Goal: Transaction & Acquisition: Book appointment/travel/reservation

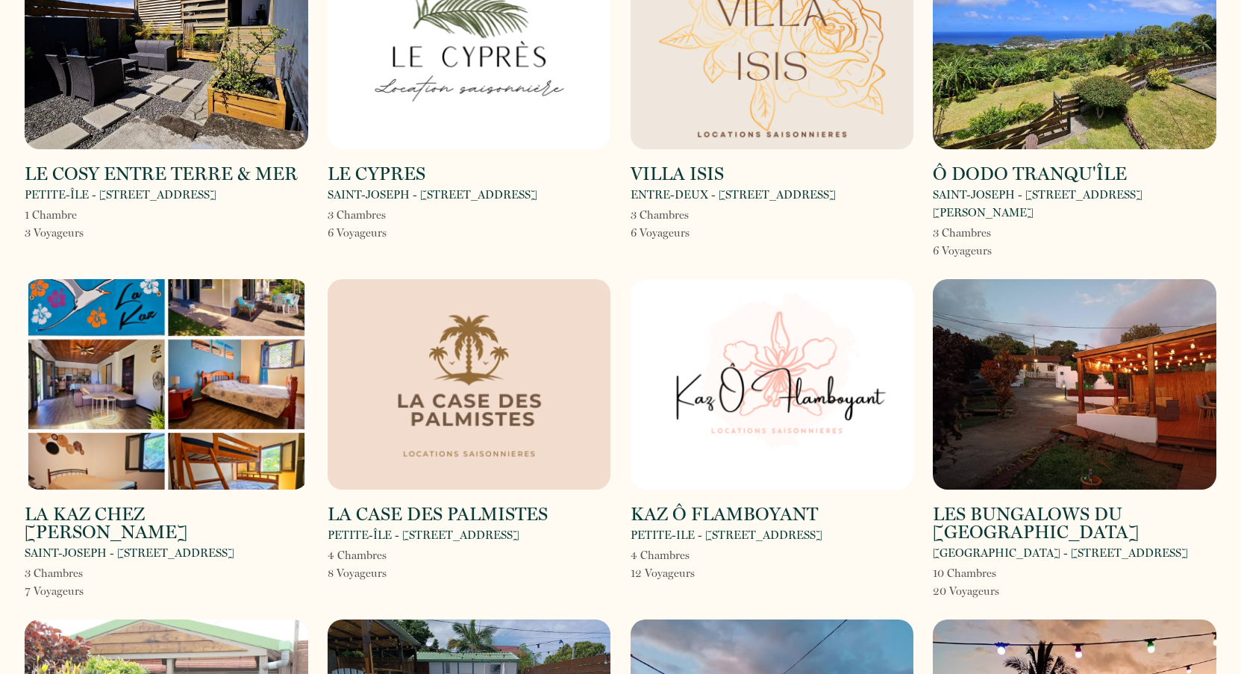
scroll to position [149, 0]
click at [158, 357] on img at bounding box center [166, 385] width 283 height 210
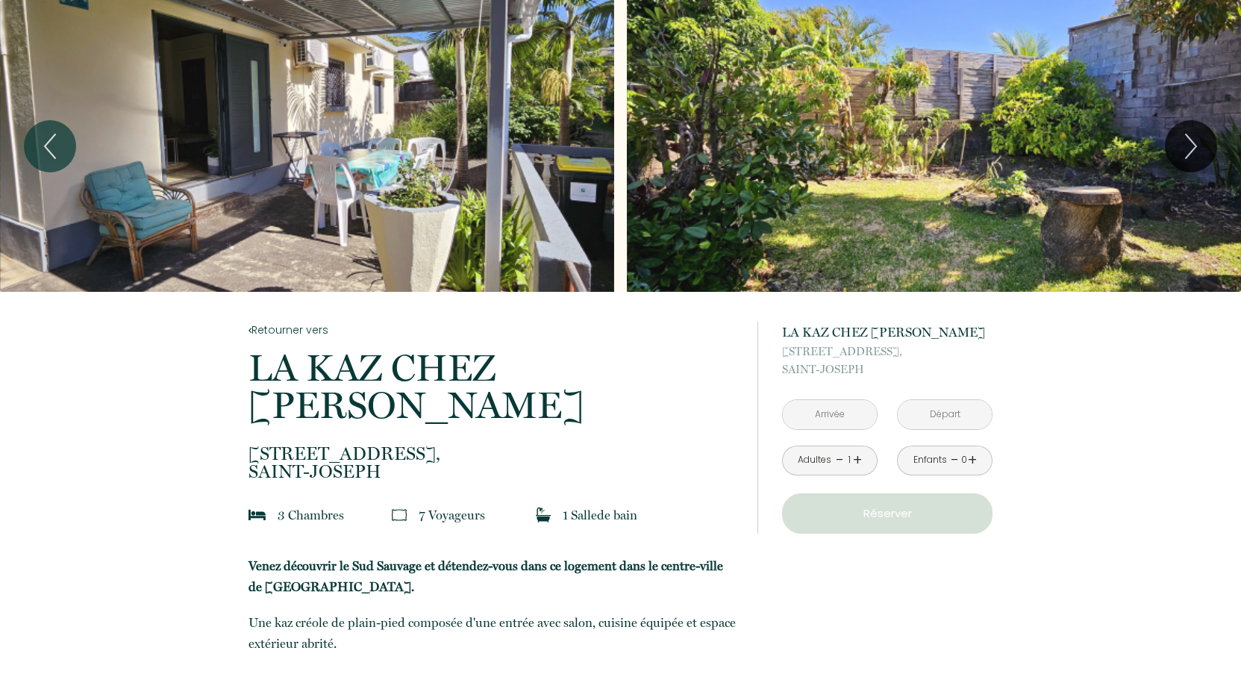
click at [809, 407] on input "text" at bounding box center [830, 414] width 94 height 29
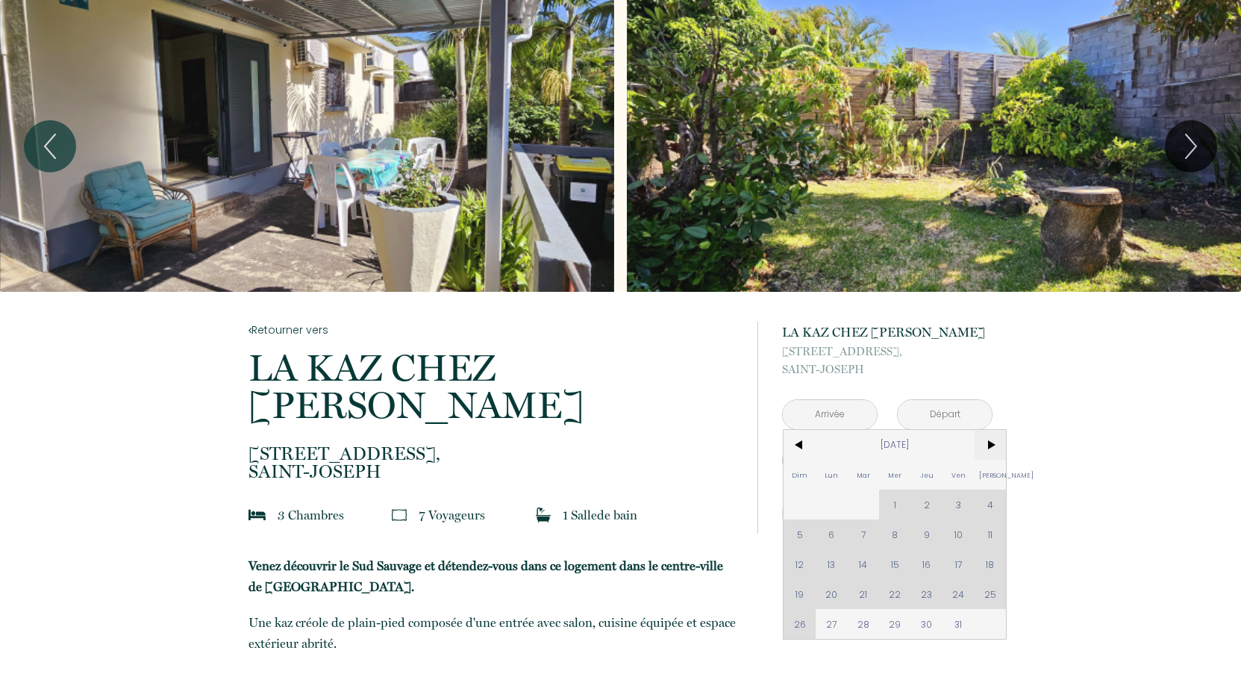
click at [991, 448] on span ">" at bounding box center [990, 445] width 32 height 30
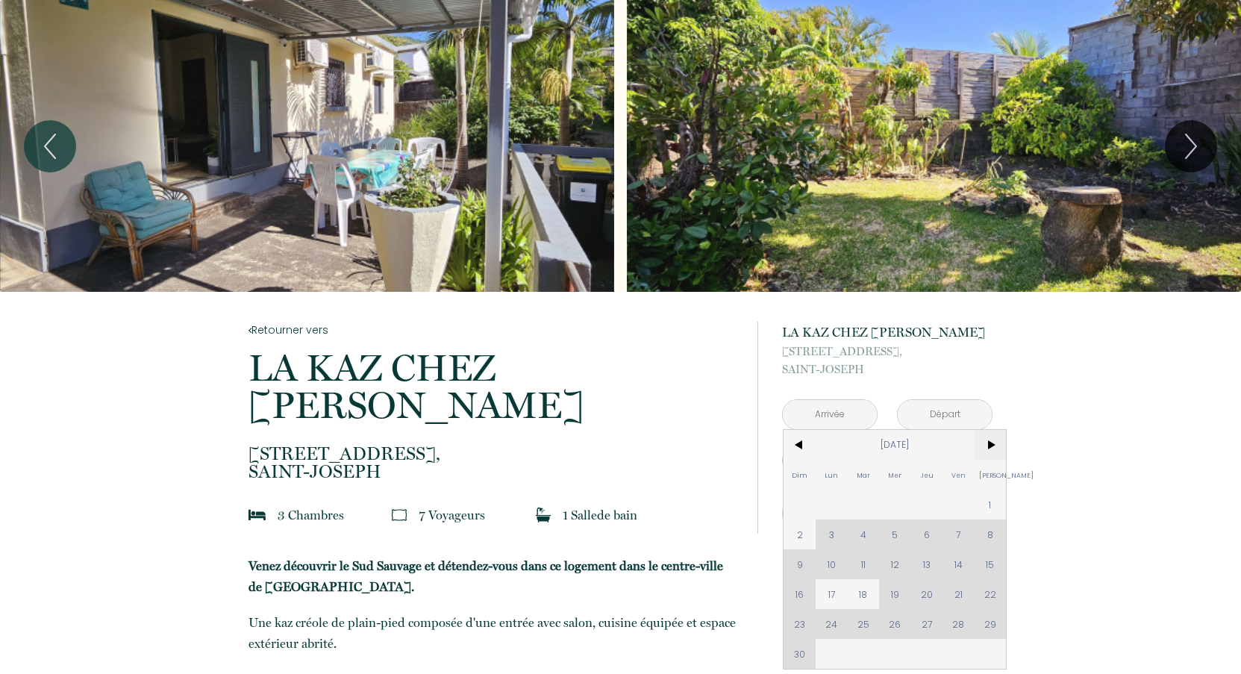
click at [991, 448] on span ">" at bounding box center [990, 445] width 32 height 30
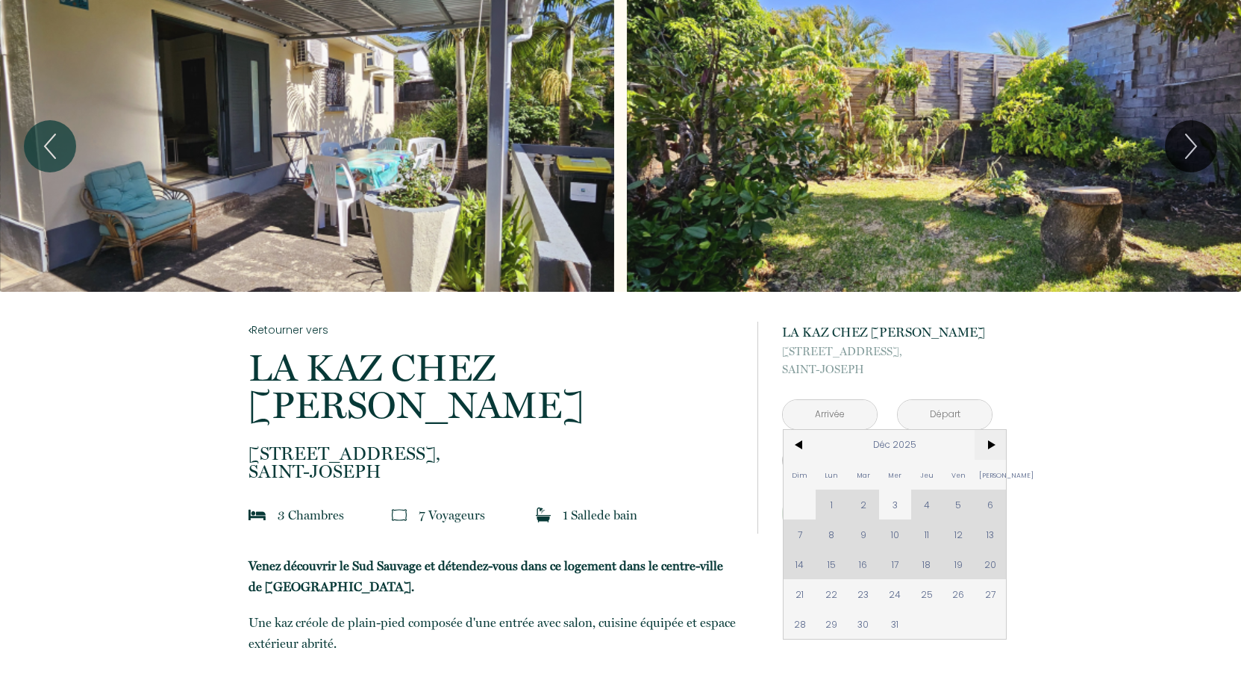
click at [991, 448] on span ">" at bounding box center [990, 445] width 32 height 30
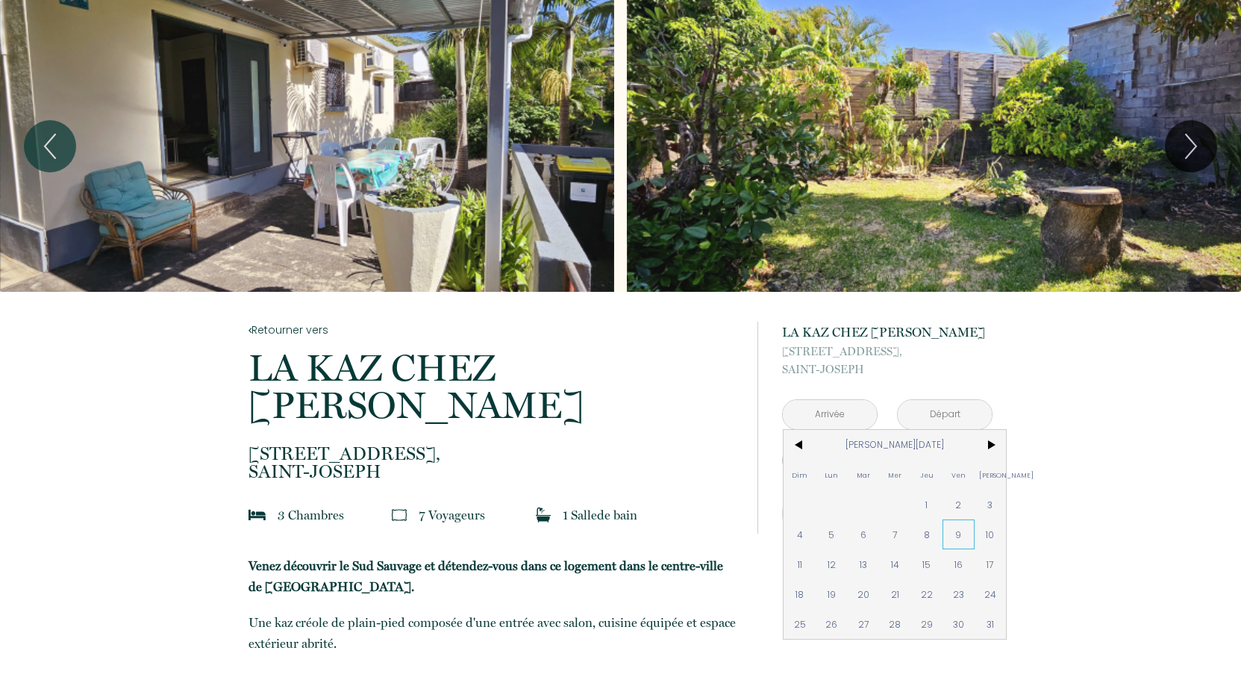
click at [959, 536] on span "9" at bounding box center [958, 534] width 32 height 30
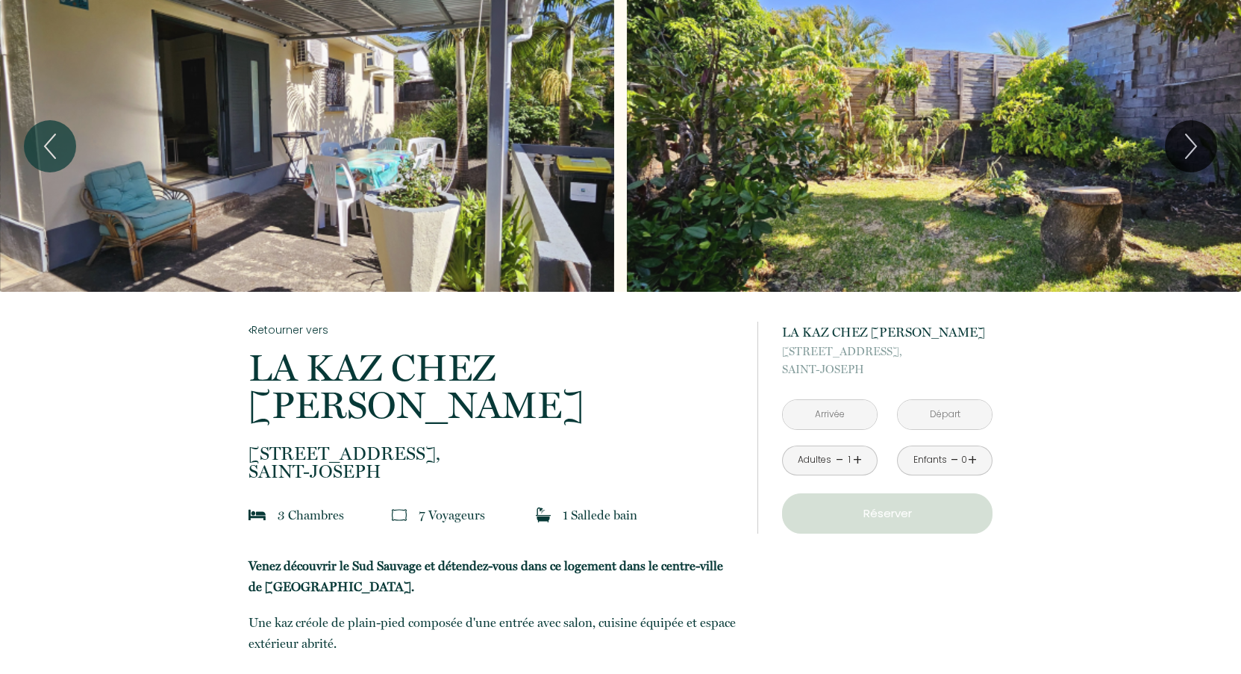
type input "[DATE][PERSON_NAME]"
click at [937, 413] on input "[DATE][PERSON_NAME]" at bounding box center [944, 414] width 94 height 29
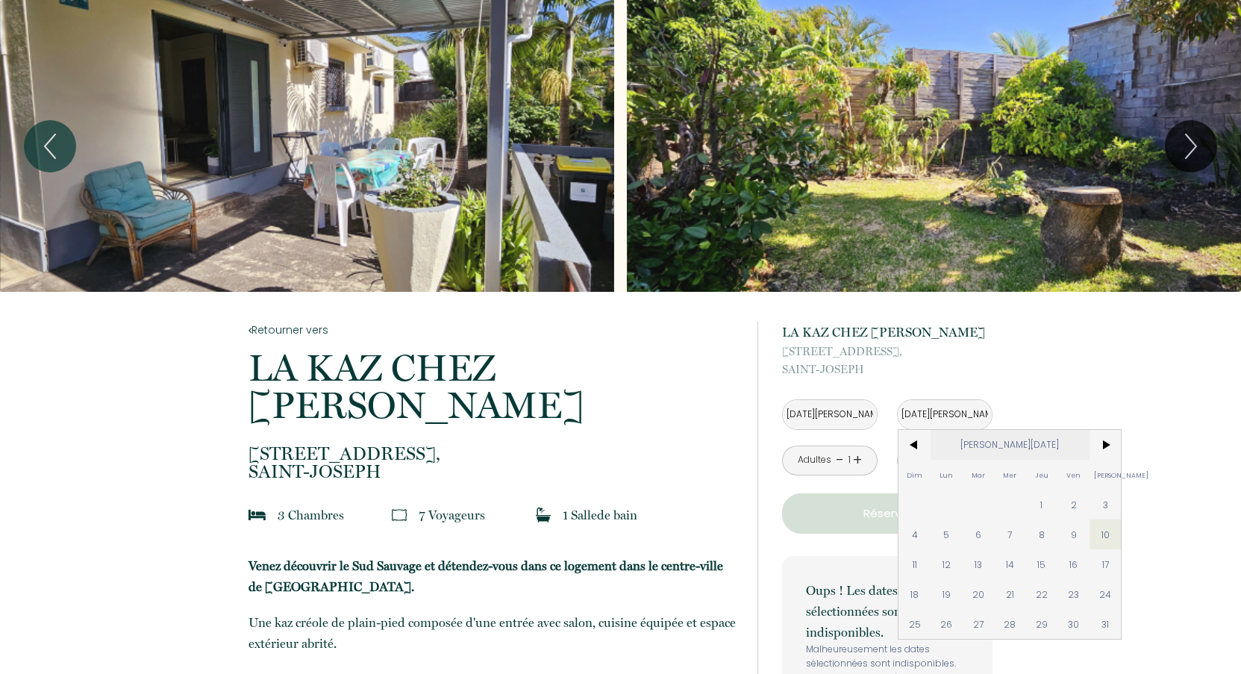
click at [1075, 569] on span "16" at bounding box center [1073, 564] width 32 height 30
type input "[DATE][PERSON_NAME]"
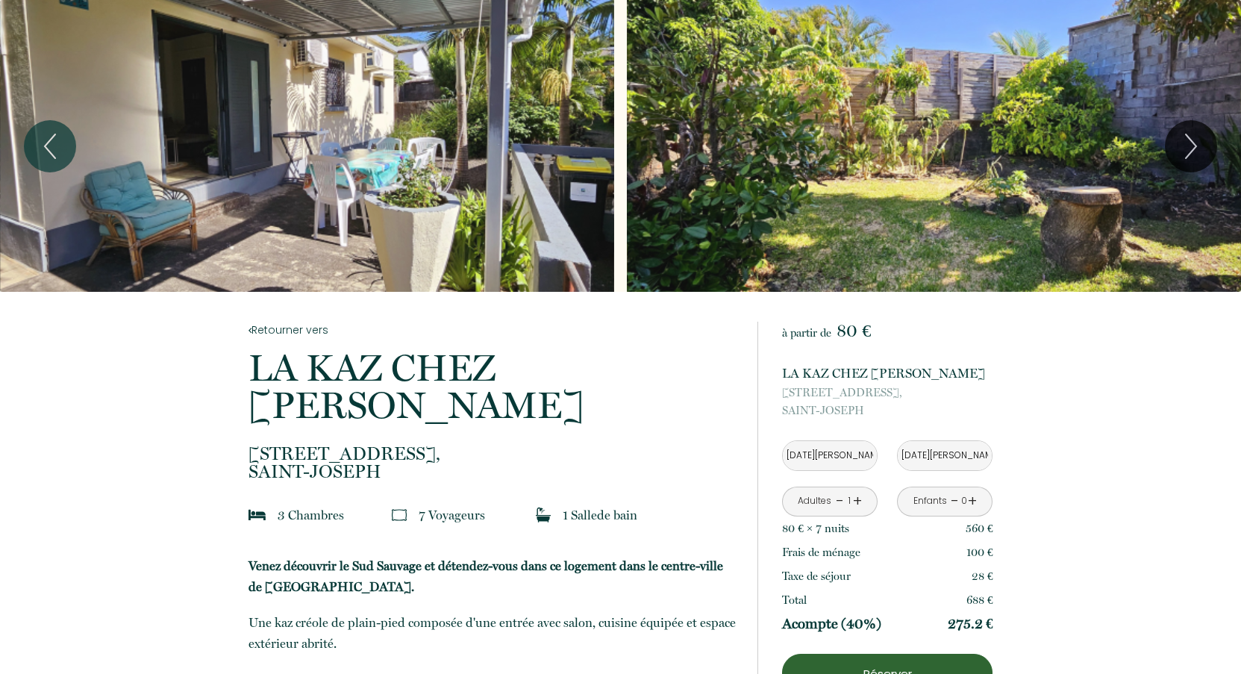
click at [859, 457] on input "[DATE][PERSON_NAME]" at bounding box center [830, 455] width 94 height 29
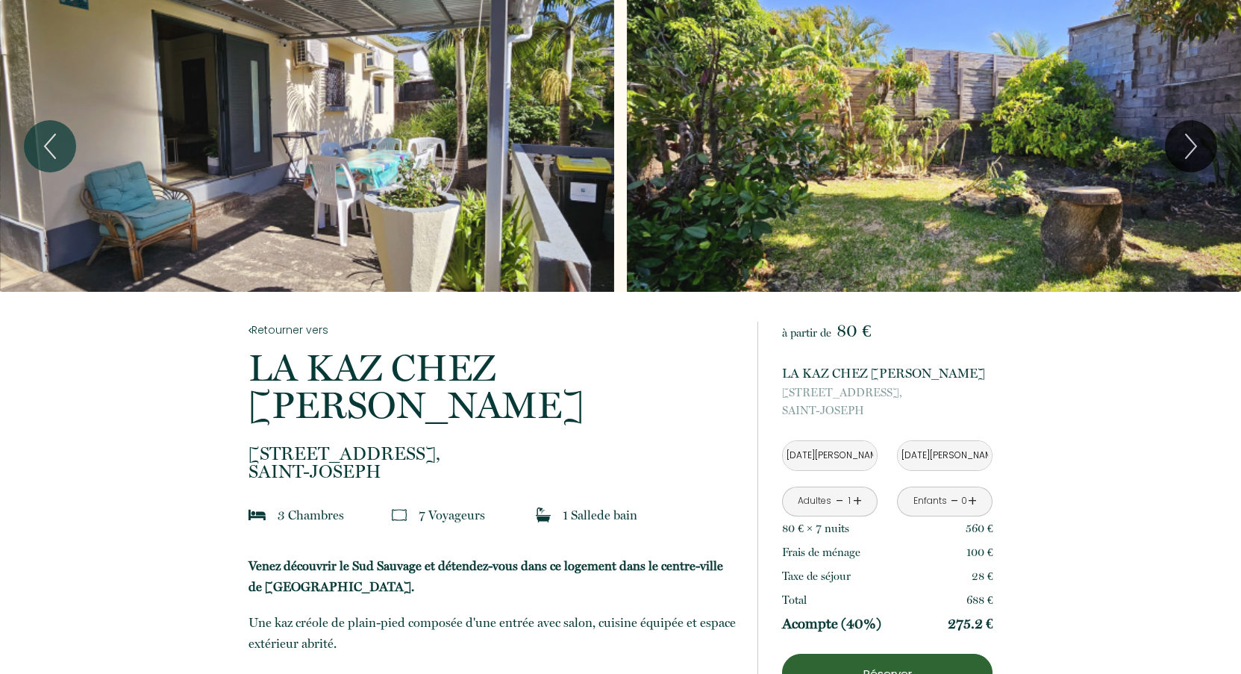
click at [857, 501] on link "+" at bounding box center [857, 500] width 9 height 23
click at [857, 498] on link "+" at bounding box center [857, 500] width 9 height 23
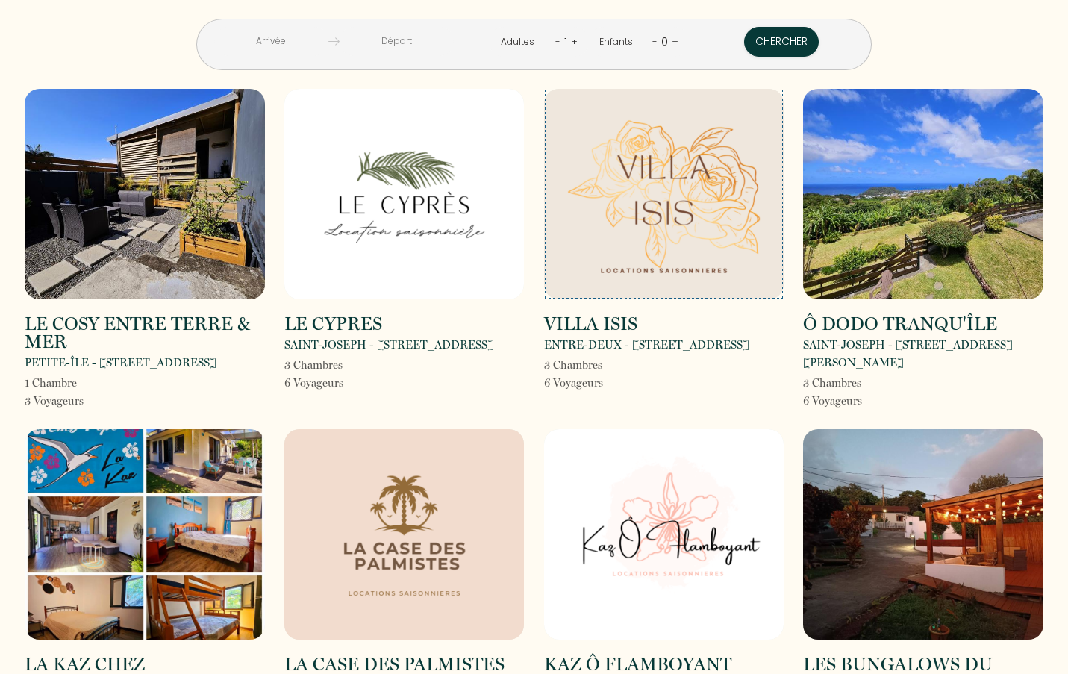
click at [656, 248] on img at bounding box center [664, 194] width 240 height 210
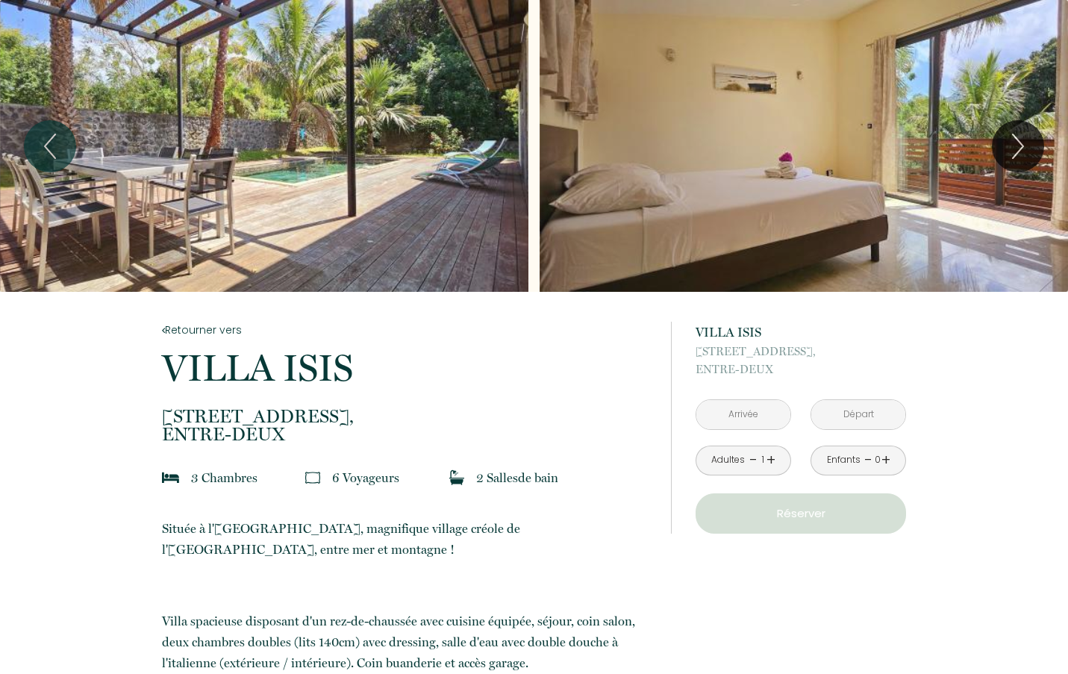
click at [736, 414] on input "text" at bounding box center [743, 414] width 94 height 29
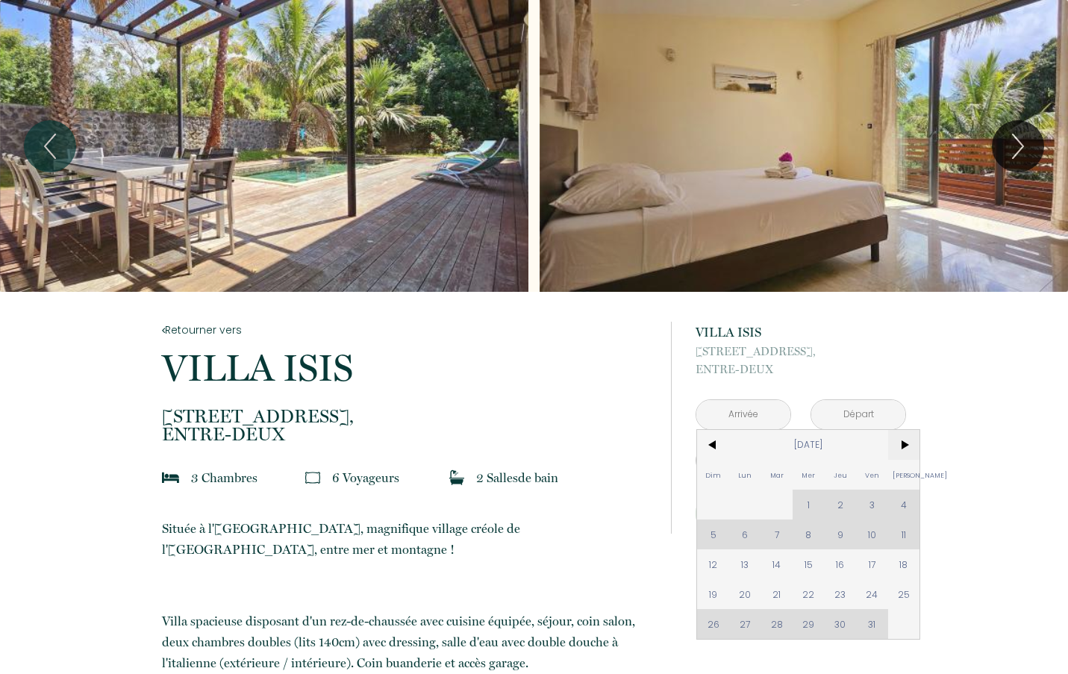
click at [898, 444] on span ">" at bounding box center [904, 445] width 32 height 30
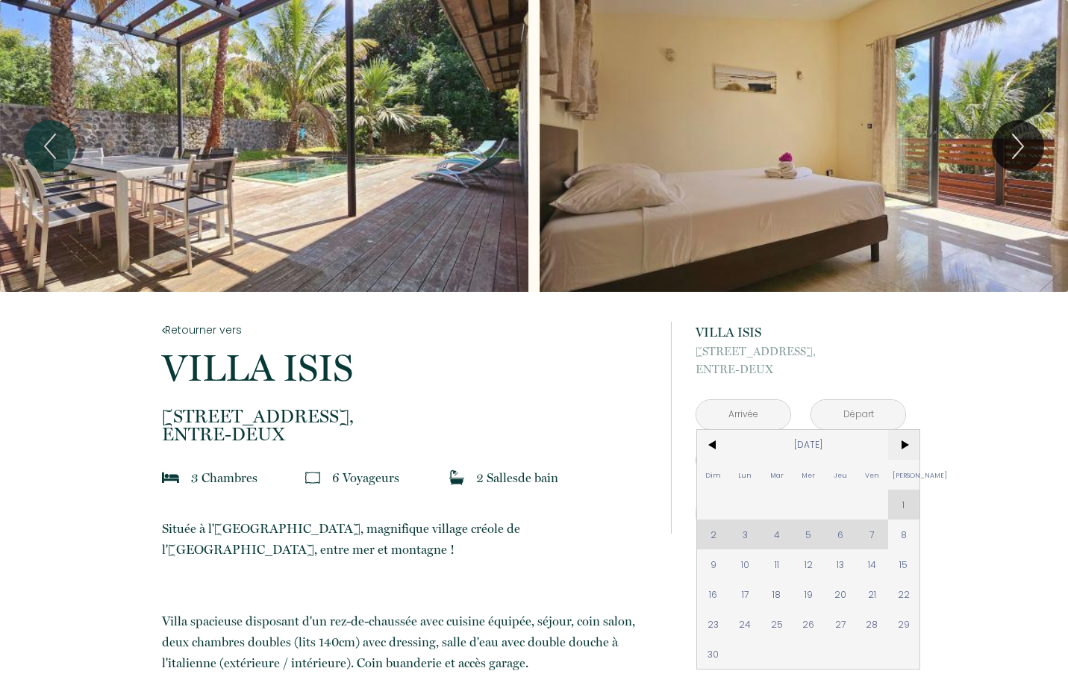
click at [903, 443] on span ">" at bounding box center [904, 445] width 32 height 30
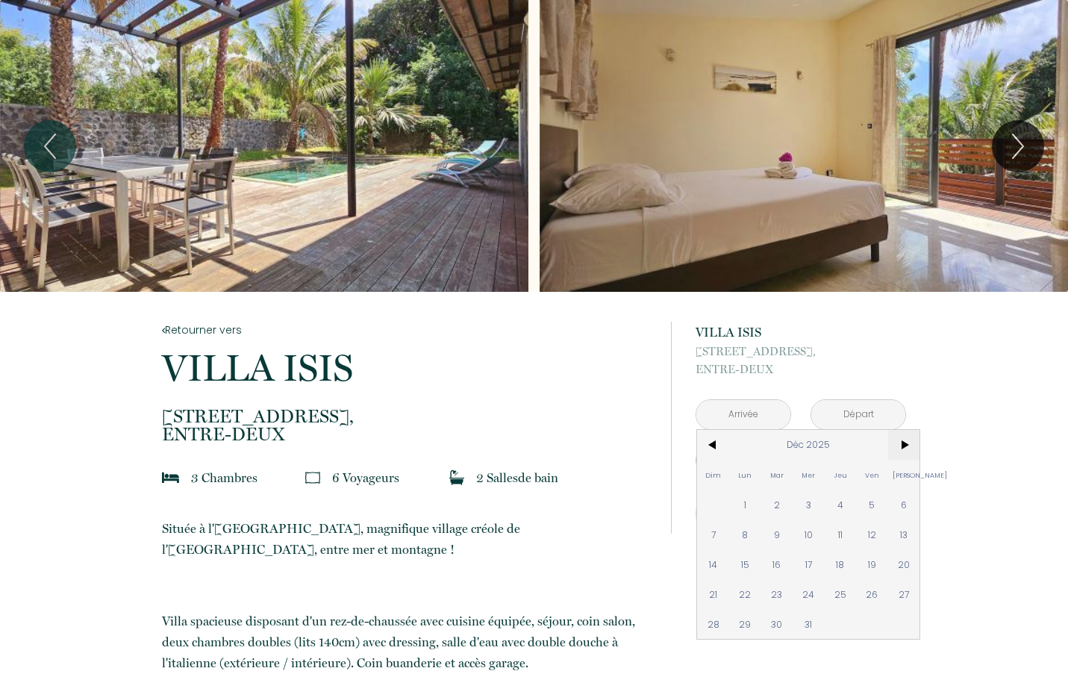
click at [903, 443] on span ">" at bounding box center [904, 445] width 32 height 30
click at [877, 536] on span "9" at bounding box center [872, 534] width 32 height 30
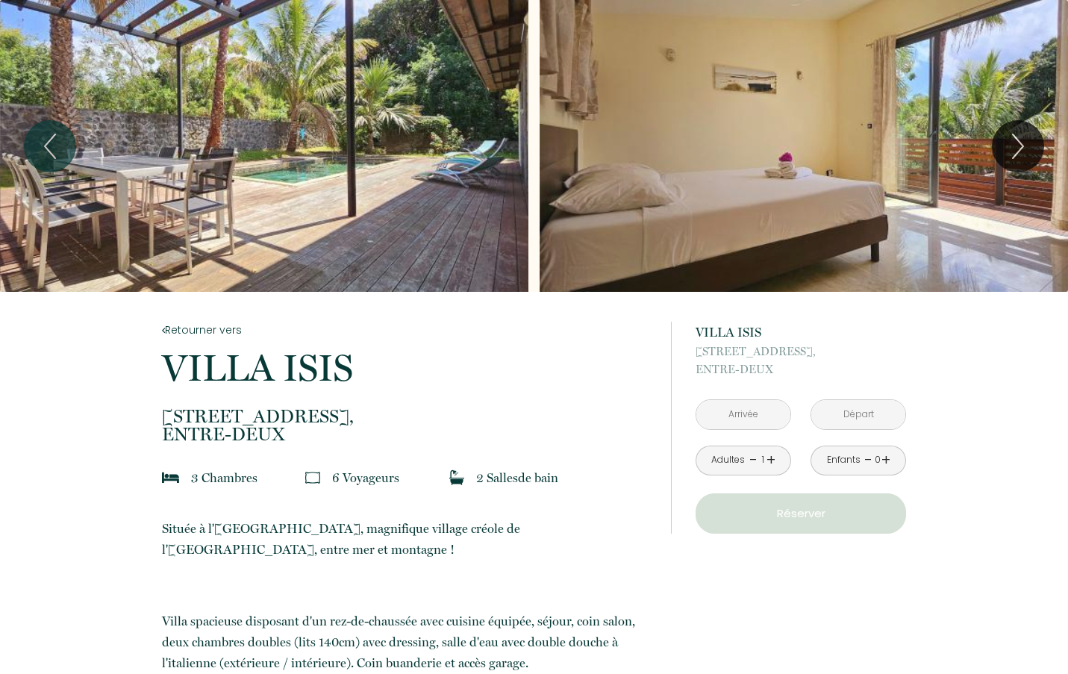
click at [862, 408] on input "text" at bounding box center [858, 414] width 94 height 29
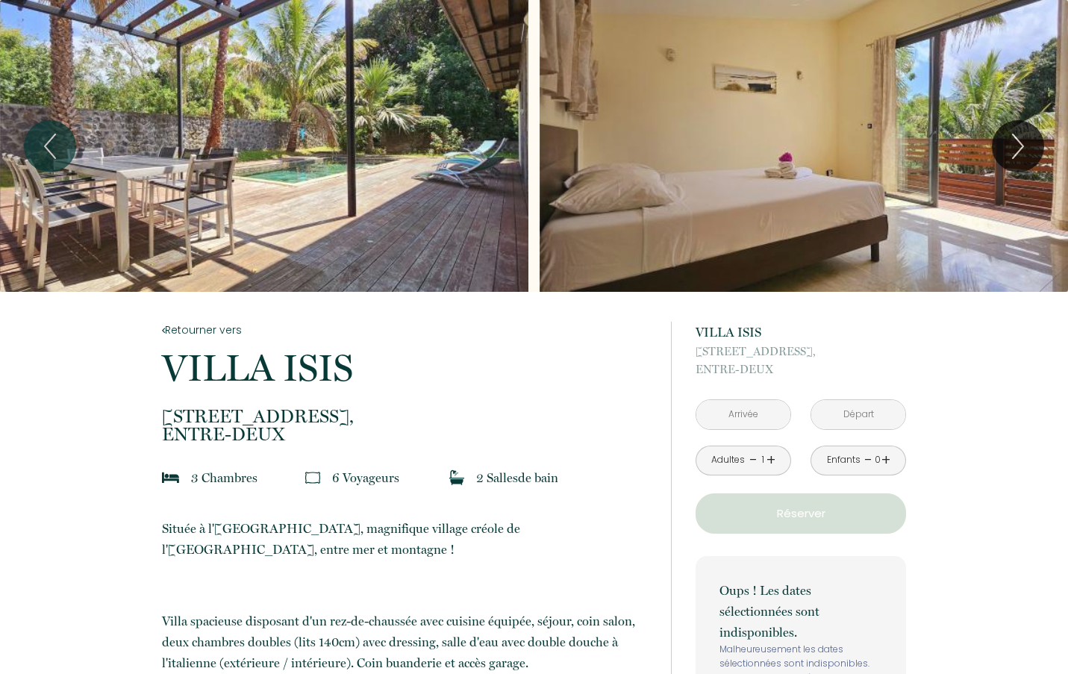
type input "[DATE][PERSON_NAME]"
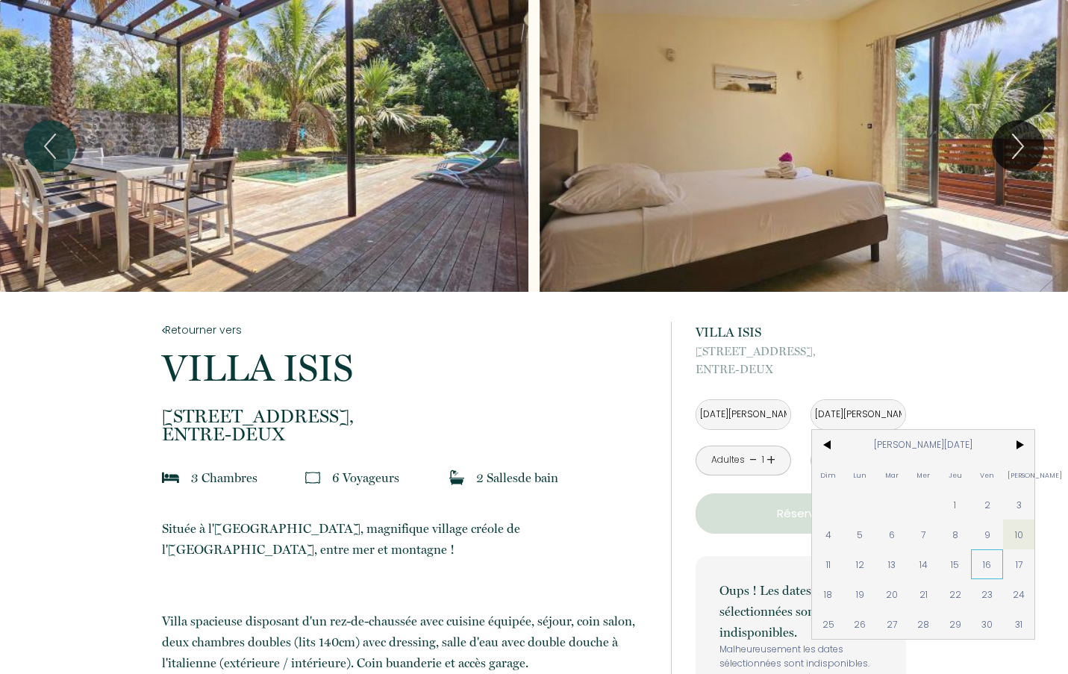
click at [985, 565] on span "16" at bounding box center [987, 564] width 32 height 30
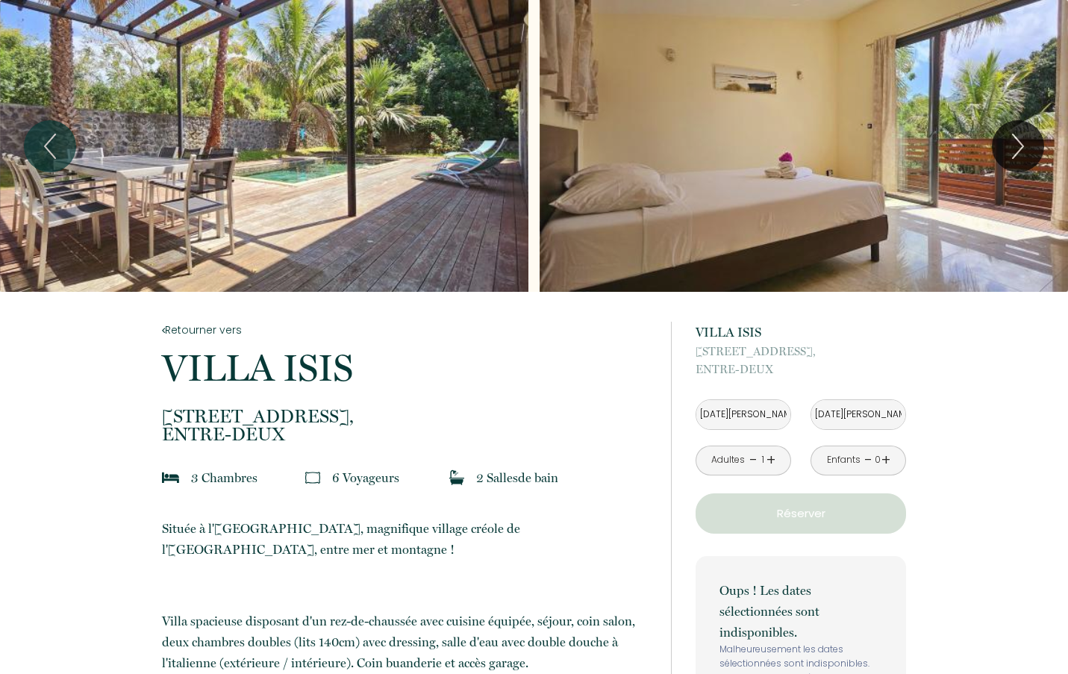
type input "[DATE][PERSON_NAME]"
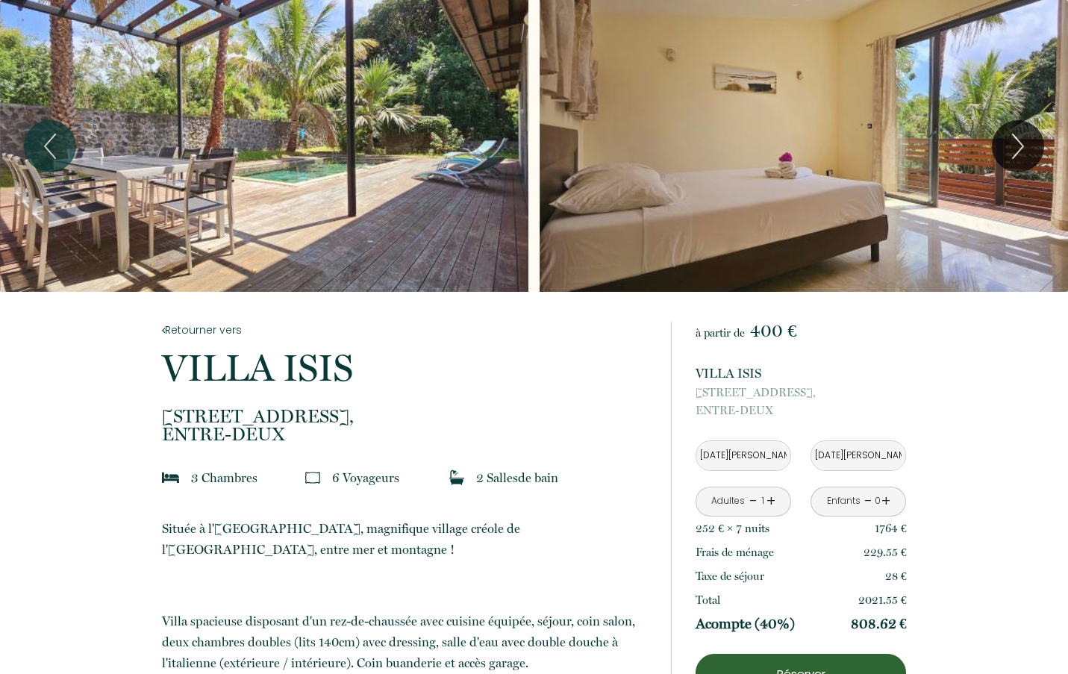
click at [771, 498] on link "+" at bounding box center [770, 500] width 9 height 23
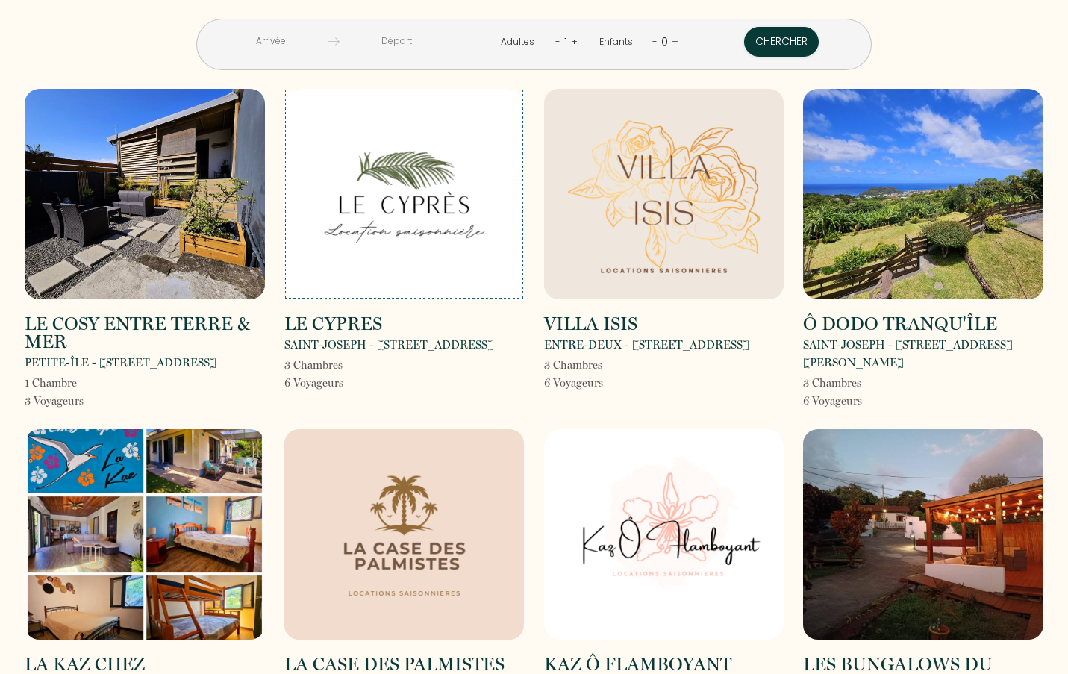
click at [430, 225] on img at bounding box center [404, 194] width 240 height 210
click at [970, 232] on img at bounding box center [923, 194] width 240 height 210
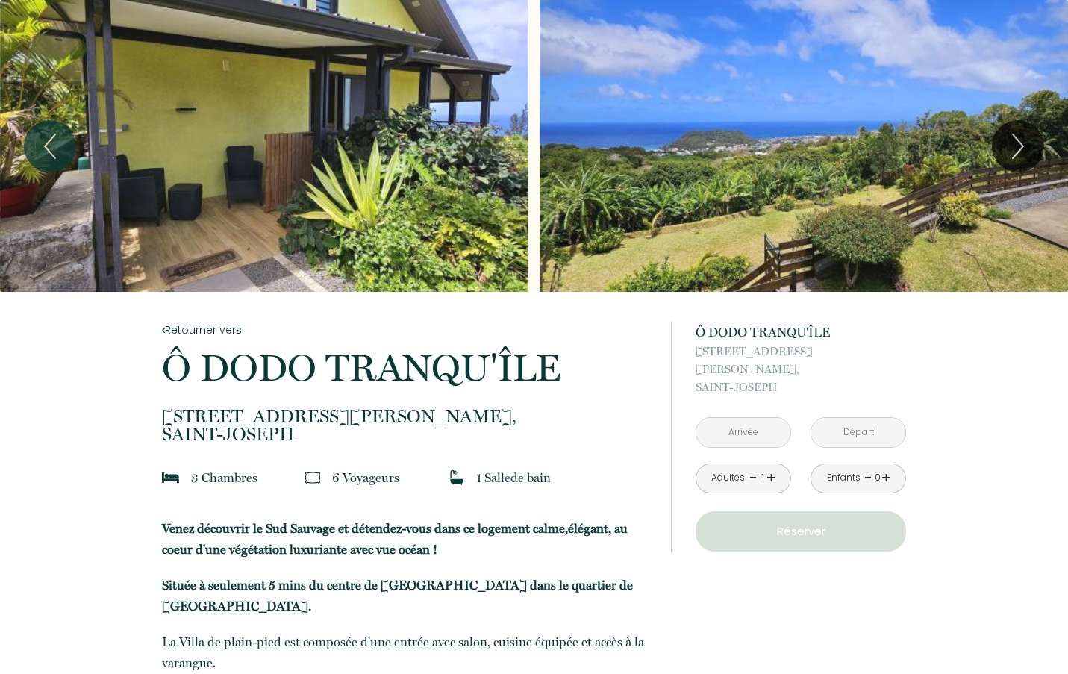
click at [732, 418] on input "text" at bounding box center [743, 432] width 94 height 29
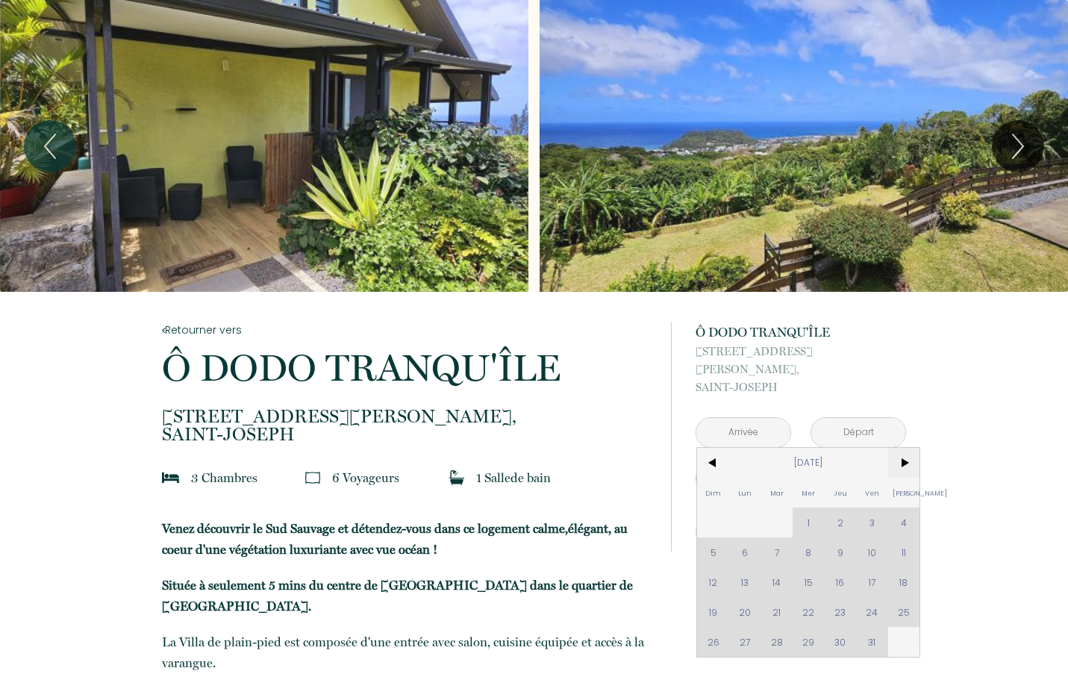
click at [900, 448] on span ">" at bounding box center [904, 463] width 32 height 30
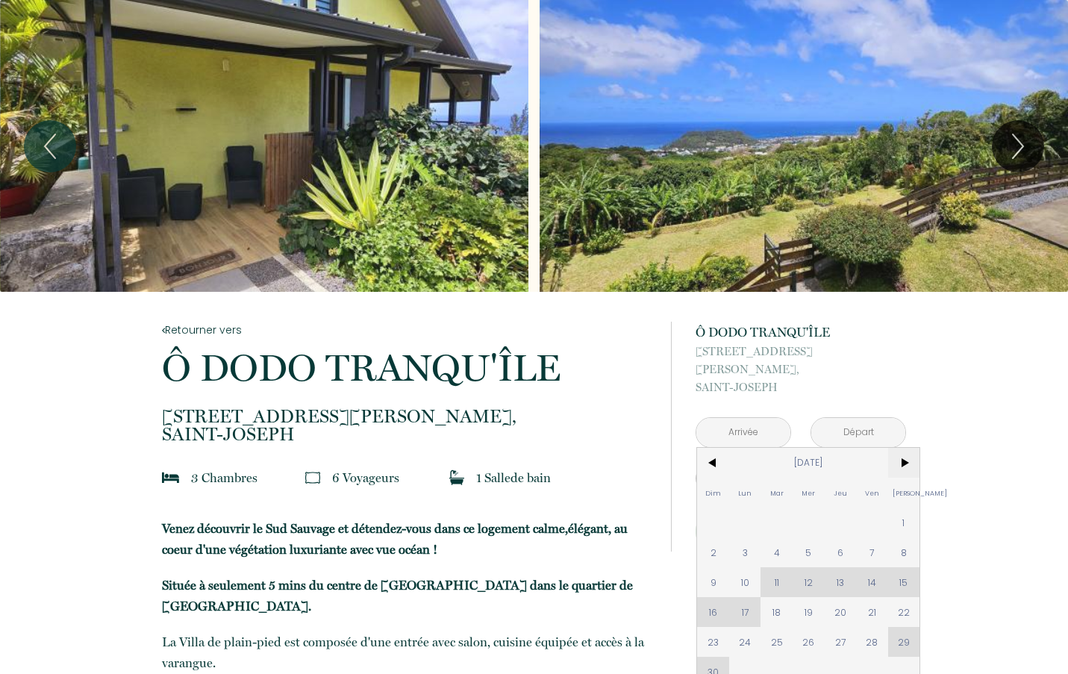
click at [900, 448] on span ">" at bounding box center [904, 463] width 32 height 30
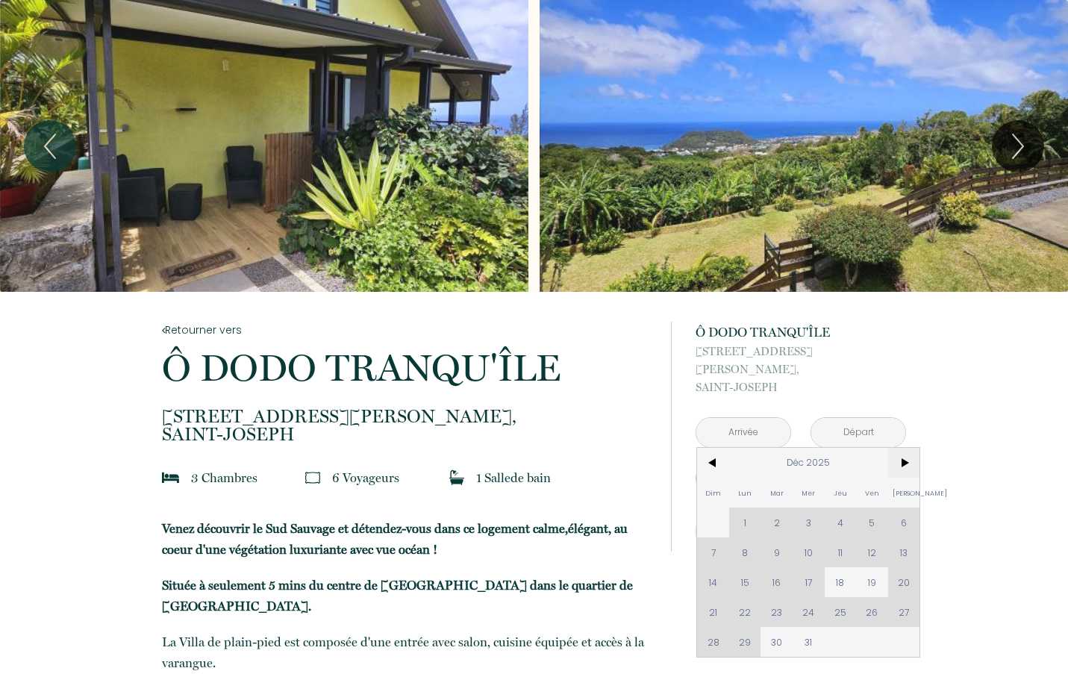
click at [900, 448] on span ">" at bounding box center [904, 463] width 32 height 30
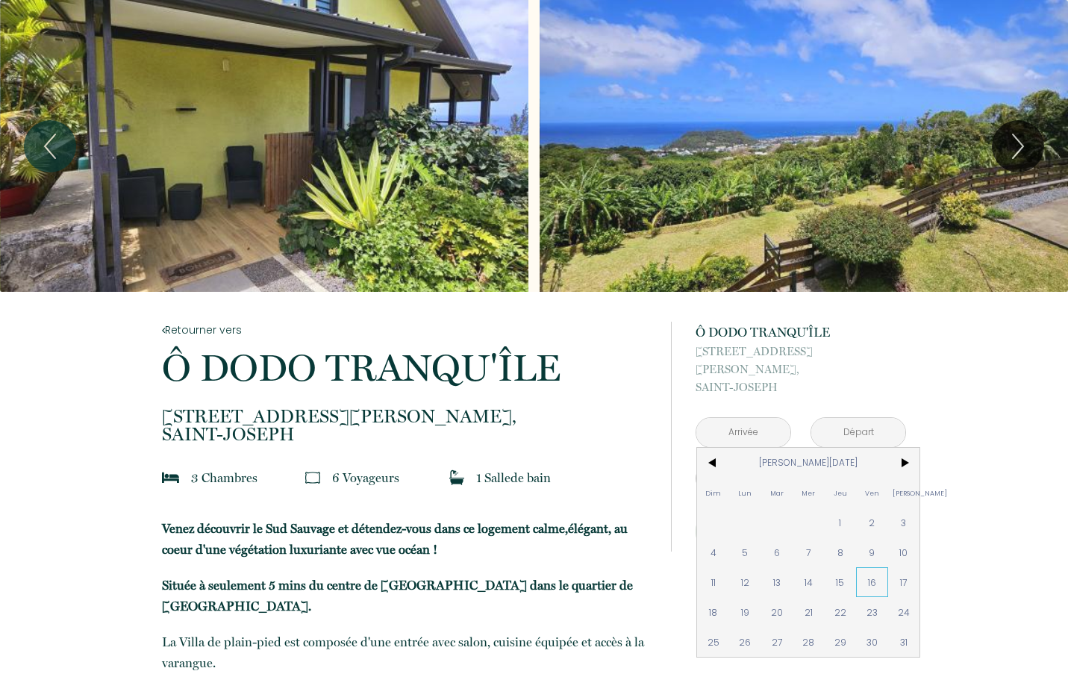
click at [872, 539] on span "9" at bounding box center [872, 552] width 32 height 30
type input "[DATE][PERSON_NAME]"
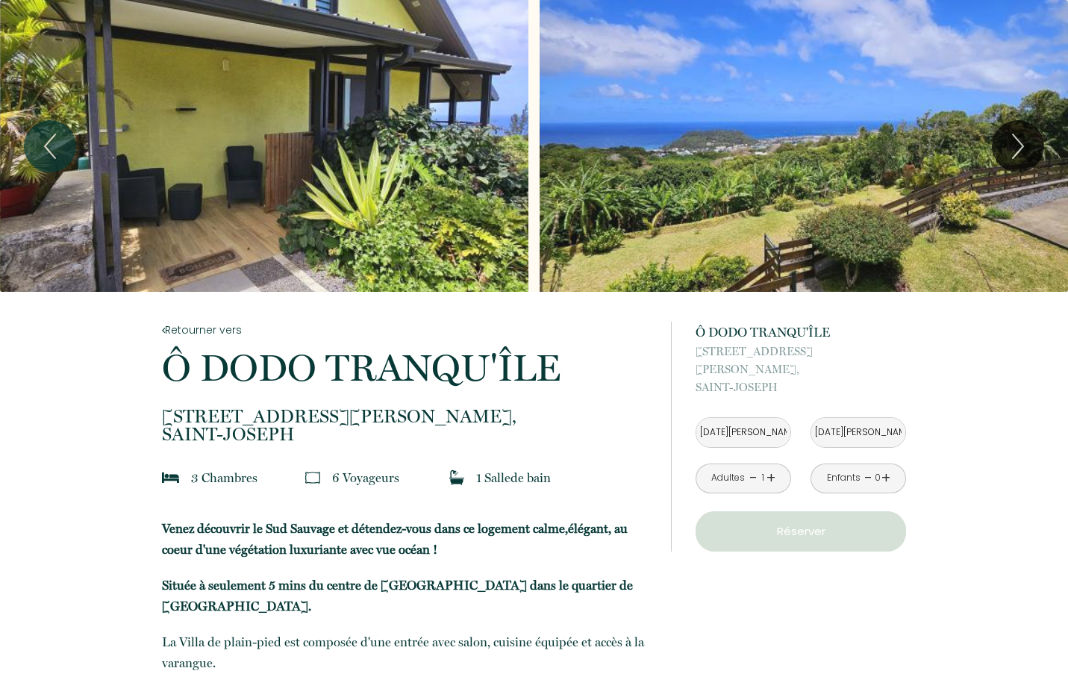
click at [856, 418] on input "[DATE][PERSON_NAME]" at bounding box center [858, 432] width 94 height 29
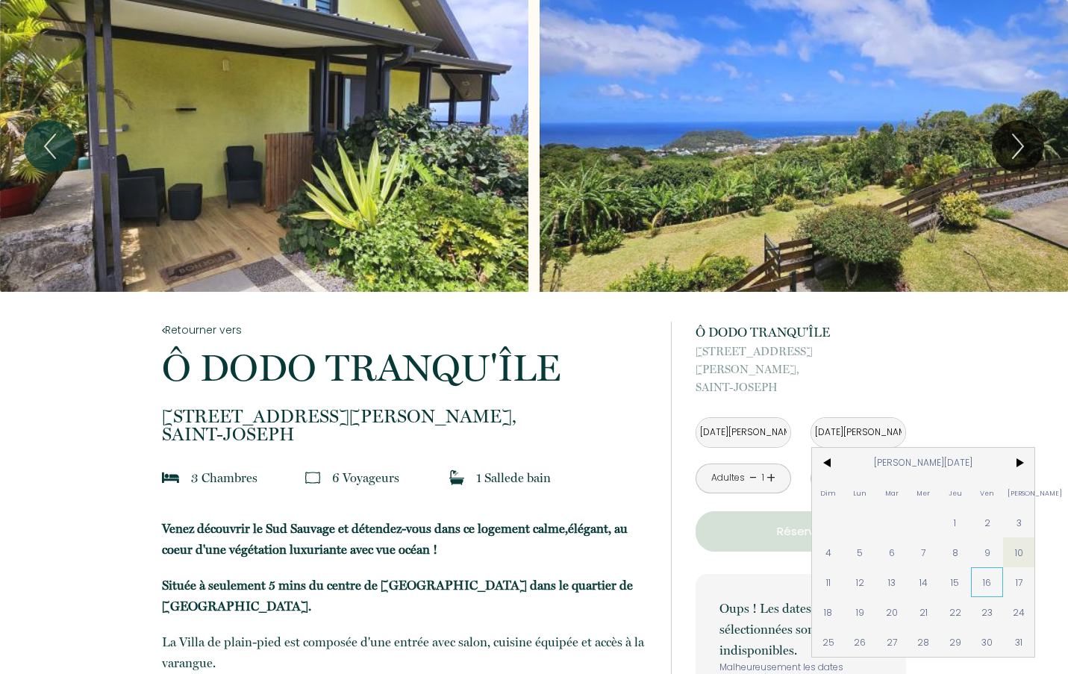
click at [988, 567] on span "16" at bounding box center [987, 582] width 32 height 30
type input "[DATE][PERSON_NAME]"
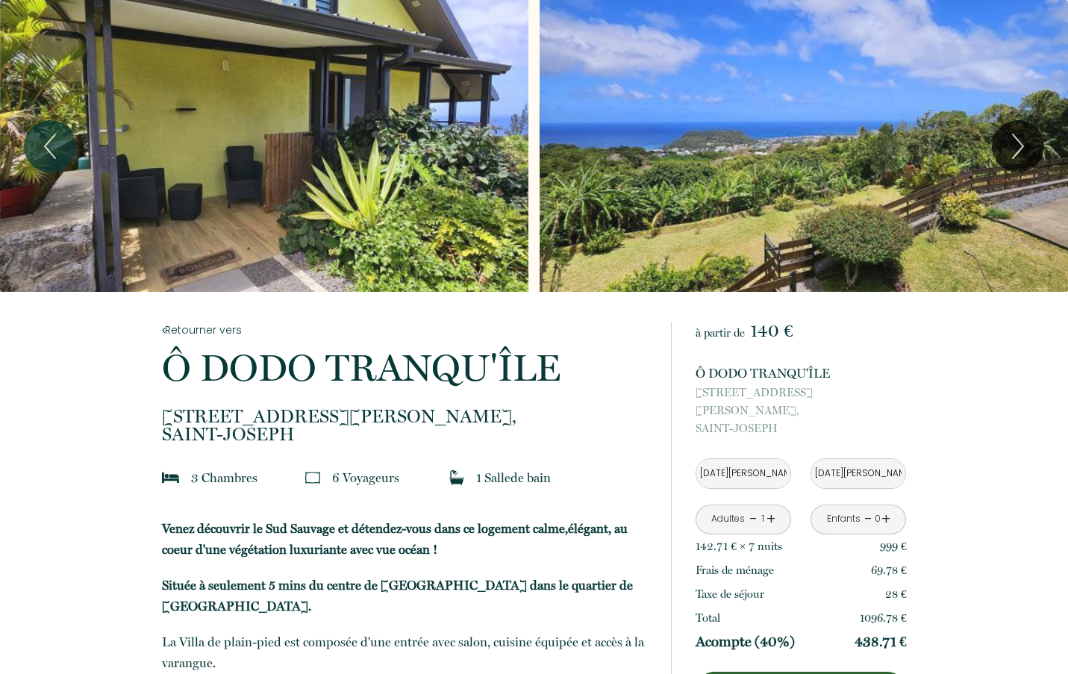
click at [771, 507] on link "+" at bounding box center [770, 518] width 9 height 23
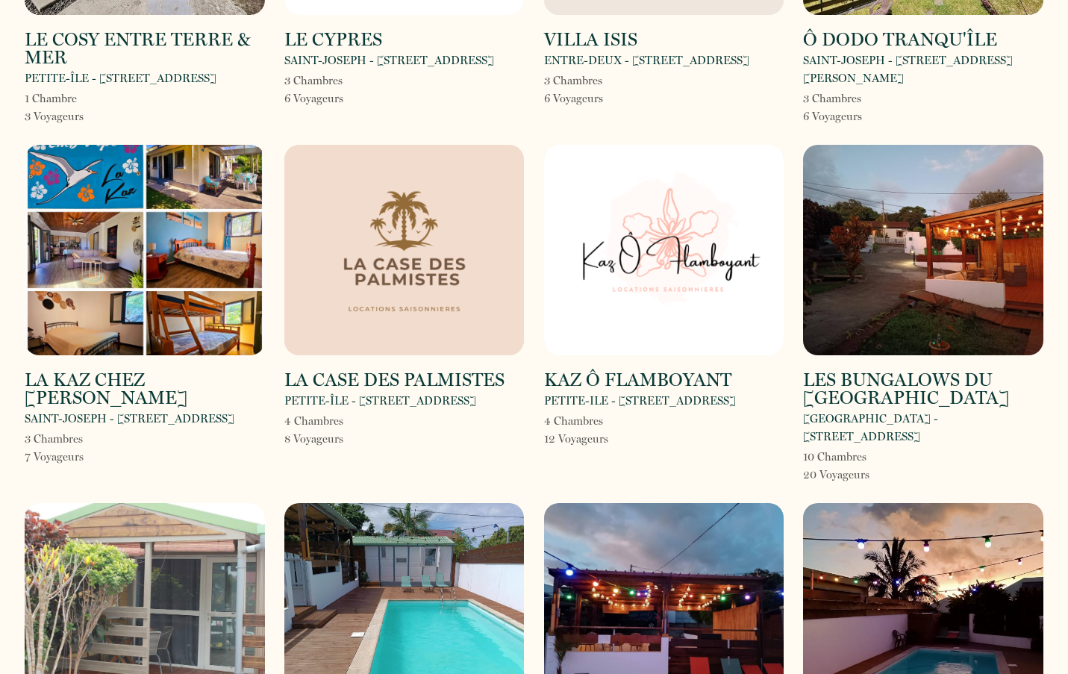
scroll to position [304, 0]
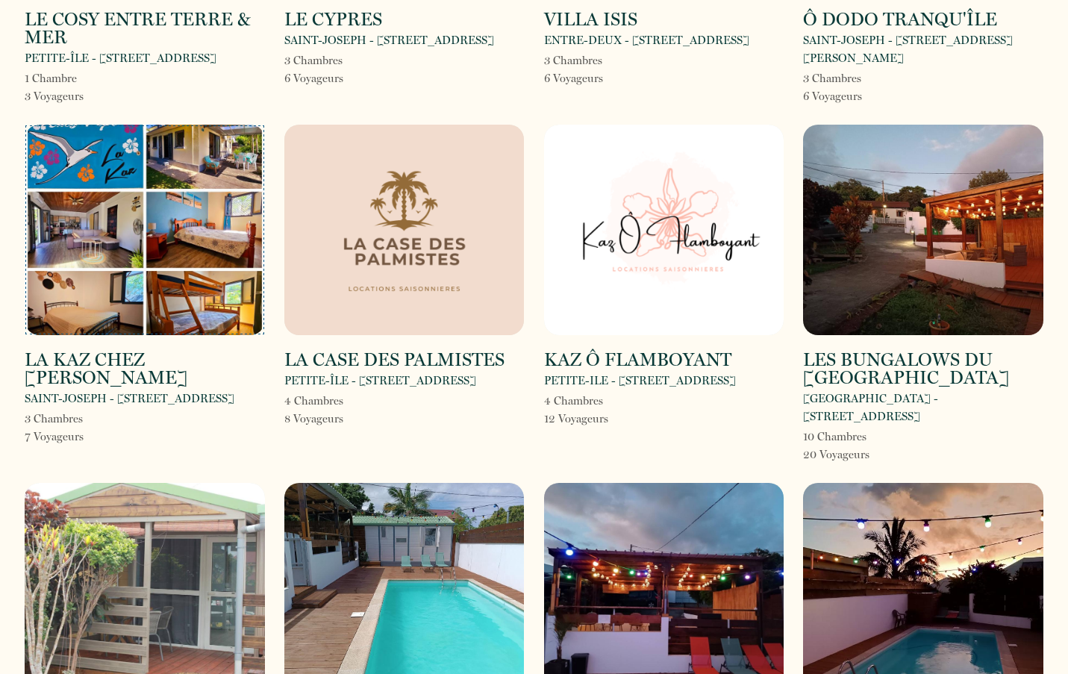
click at [141, 269] on img at bounding box center [145, 230] width 240 height 210
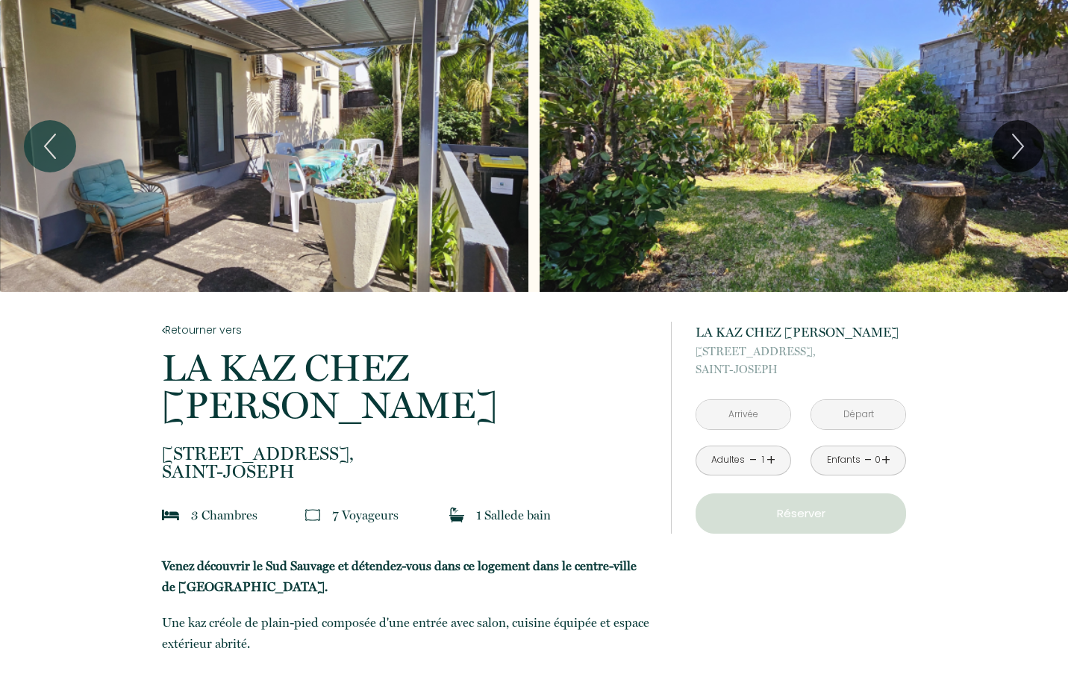
click at [739, 411] on input "text" at bounding box center [743, 414] width 94 height 29
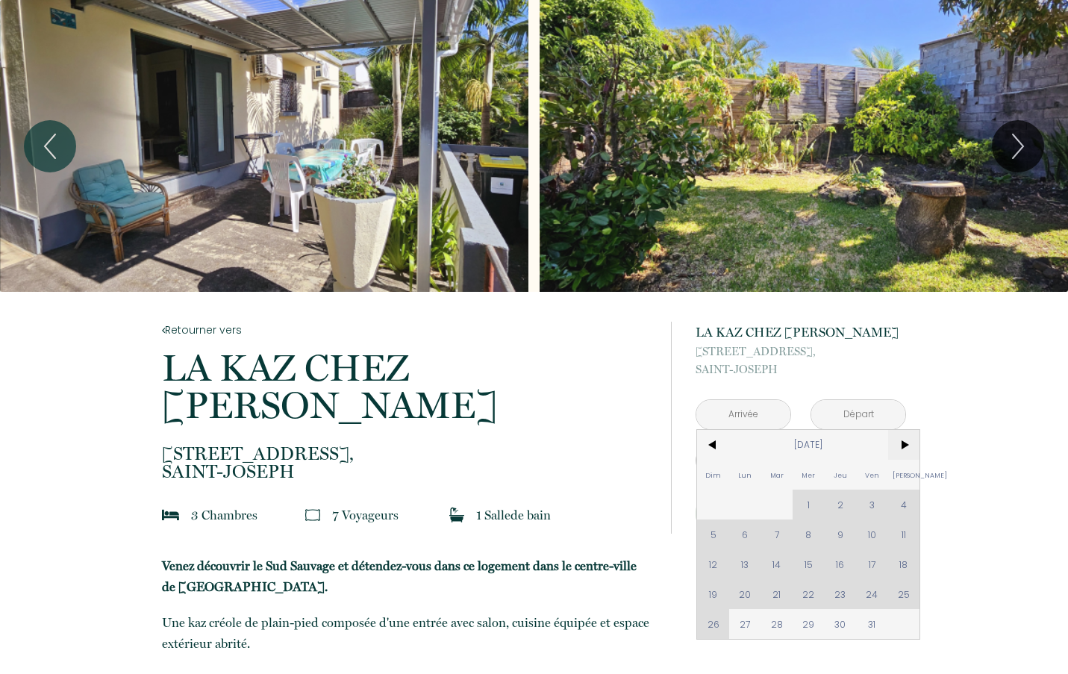
click at [907, 444] on span ">" at bounding box center [904, 445] width 32 height 30
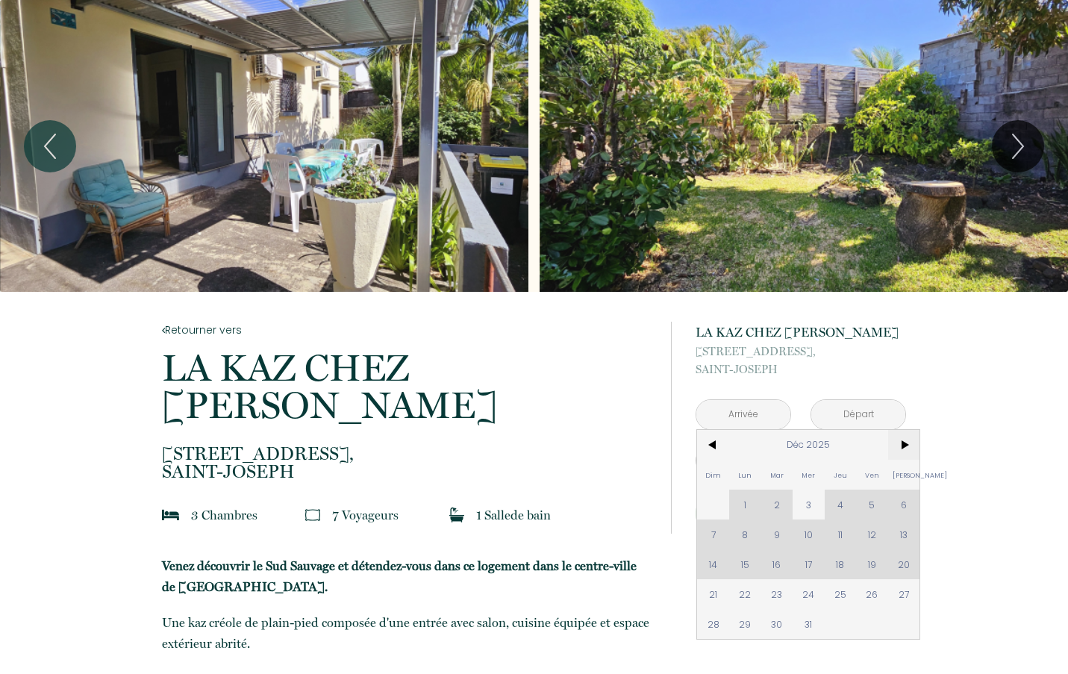
click at [907, 444] on span ">" at bounding box center [904, 445] width 32 height 30
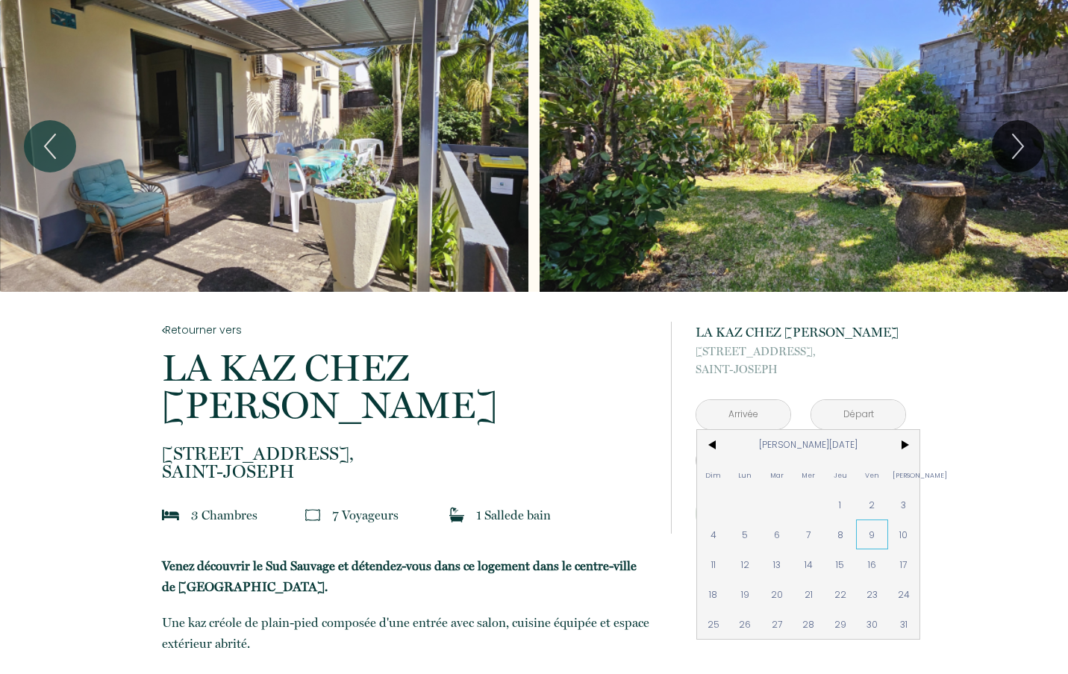
click at [875, 536] on span "9" at bounding box center [872, 534] width 32 height 30
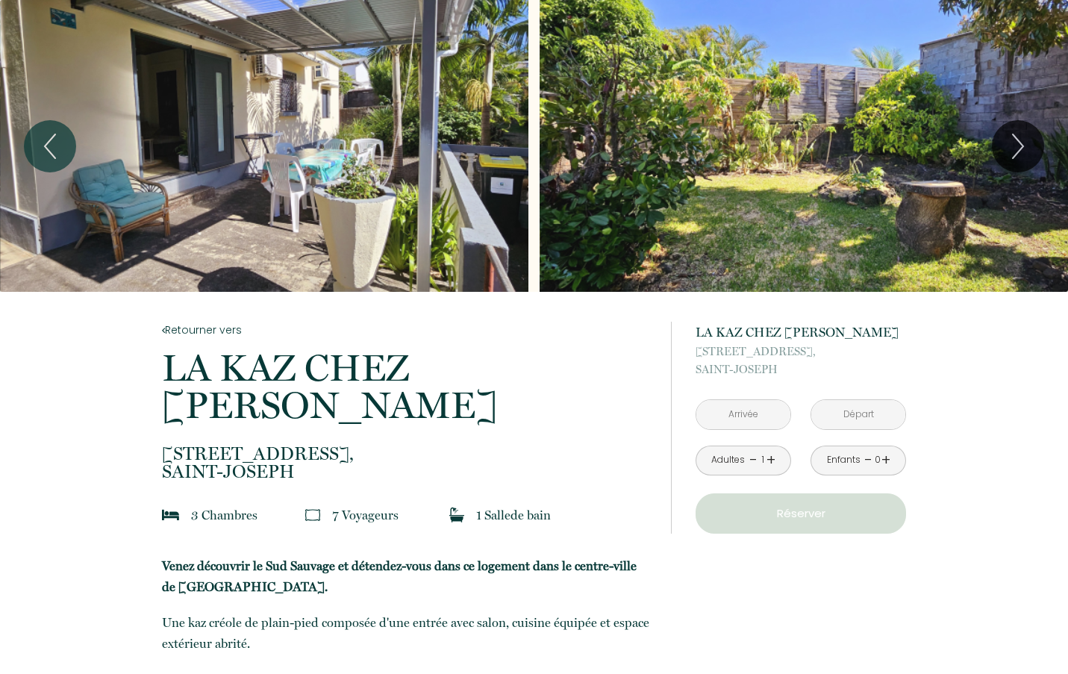
type input "[DATE][PERSON_NAME]"
click at [852, 409] on input "[DATE][PERSON_NAME]" at bounding box center [858, 414] width 94 height 29
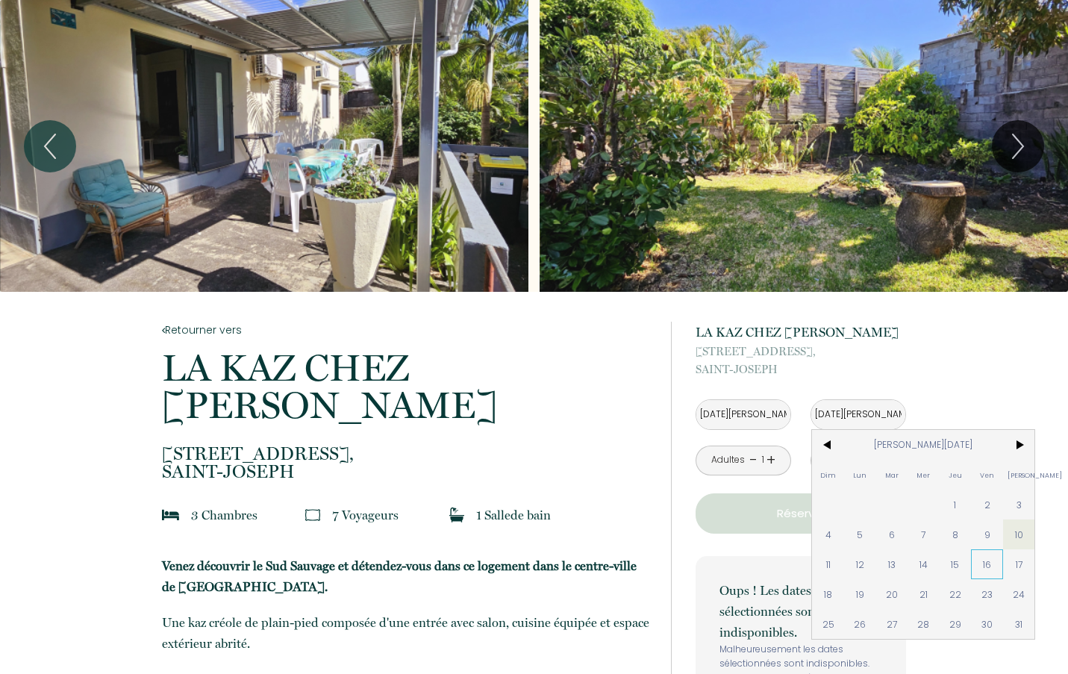
click at [988, 566] on span "16" at bounding box center [987, 564] width 32 height 30
type input "[DATE][PERSON_NAME]"
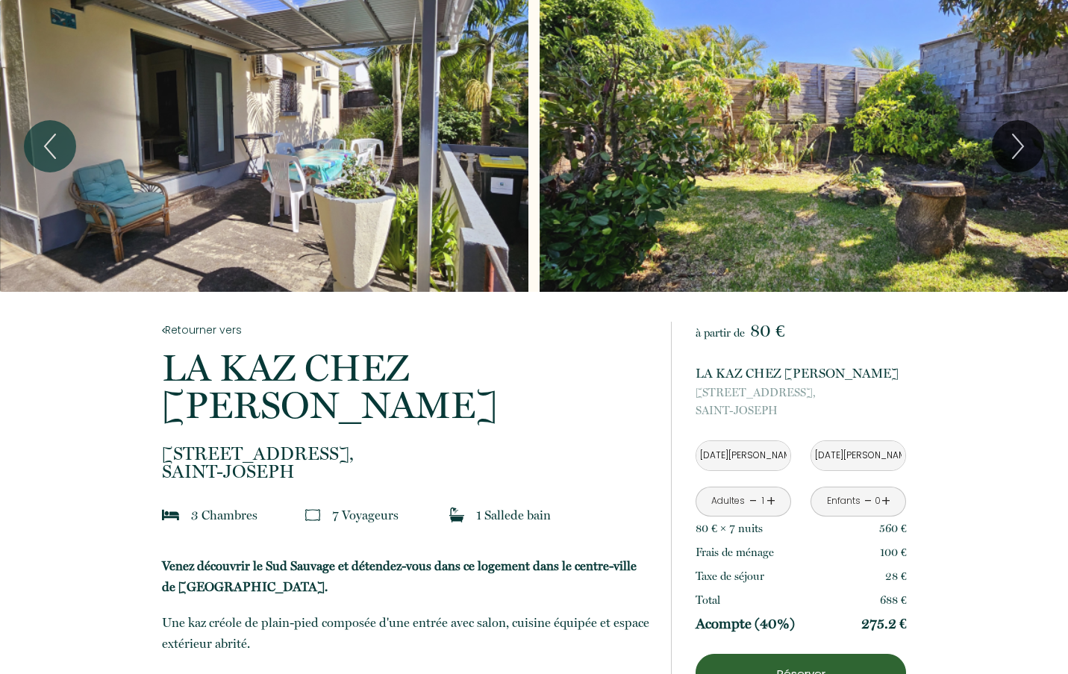
click at [770, 498] on link "+" at bounding box center [770, 500] width 9 height 23
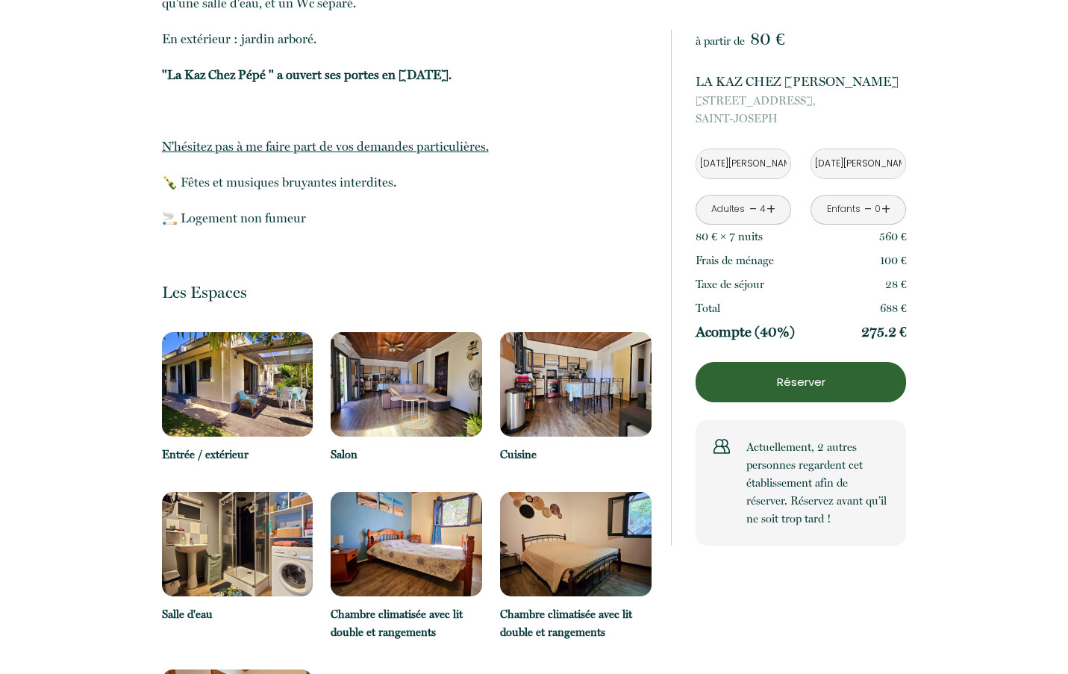
scroll to position [761, 0]
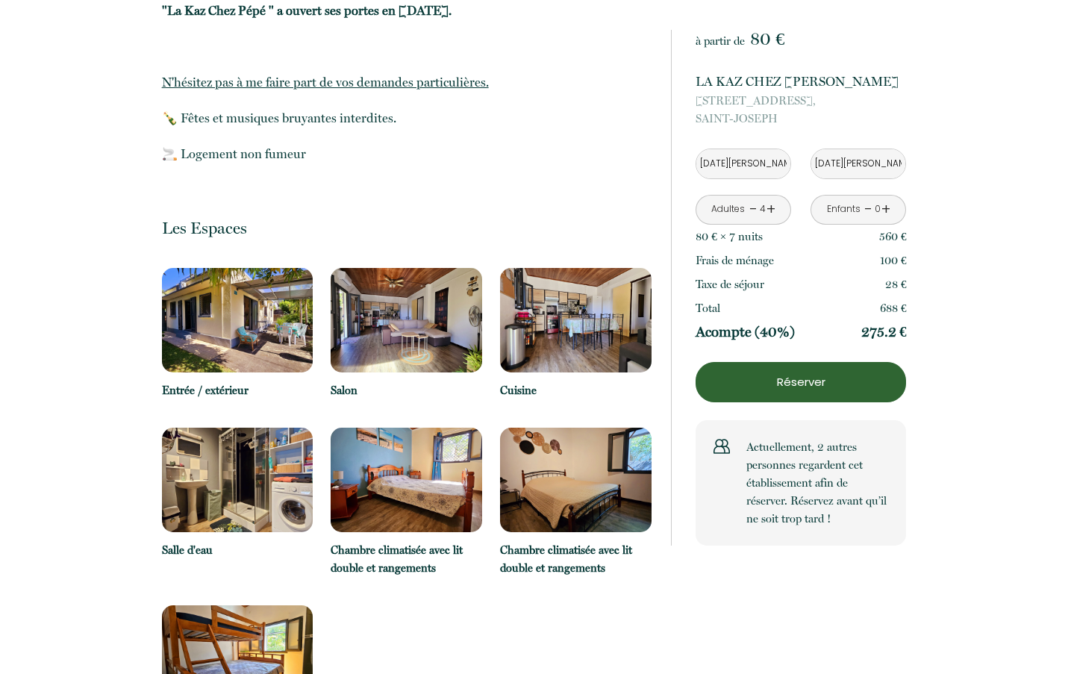
click at [236, 289] on img at bounding box center [237, 320] width 151 height 104
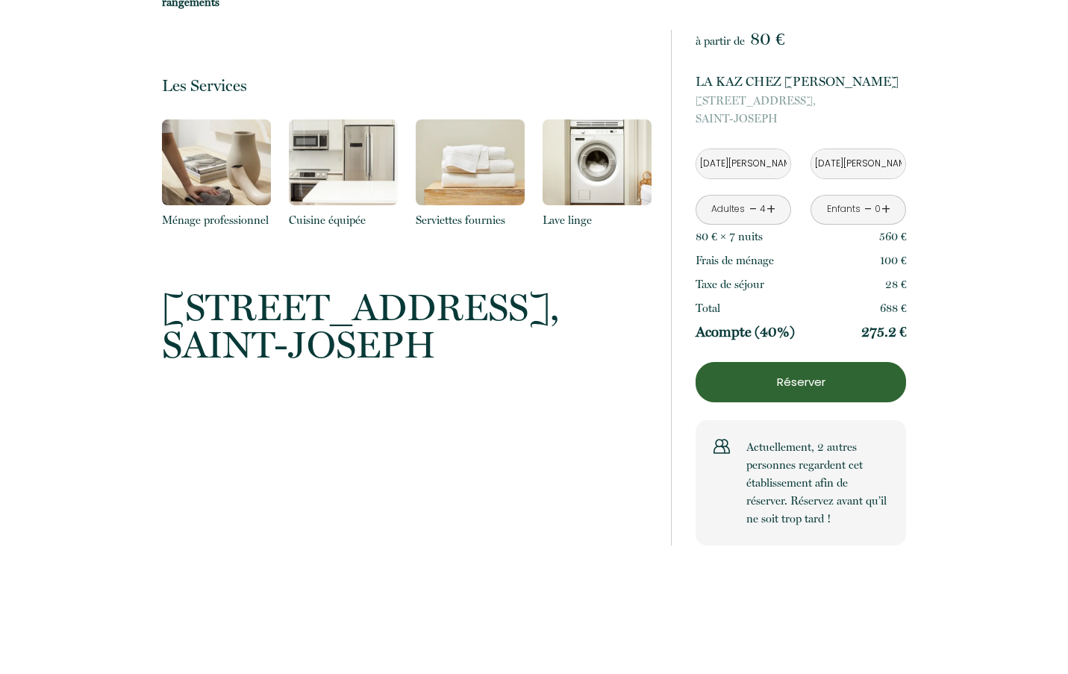
scroll to position [304, 0]
